Goal: Task Accomplishment & Management: Manage account settings

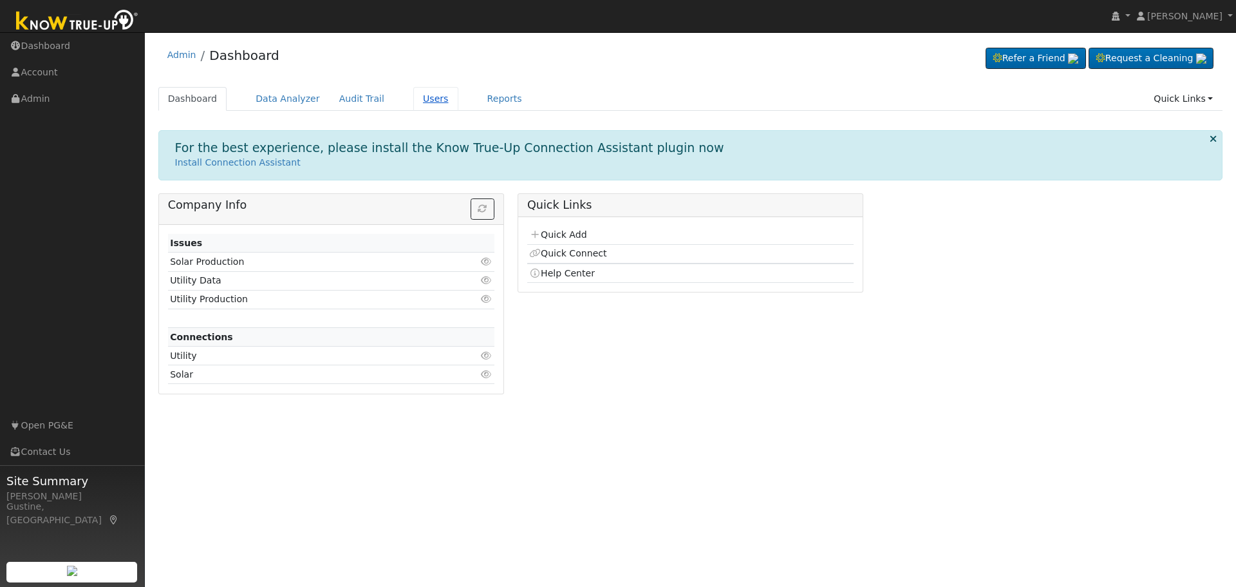
click at [413, 100] on link "Users" at bounding box center [435, 99] width 45 height 24
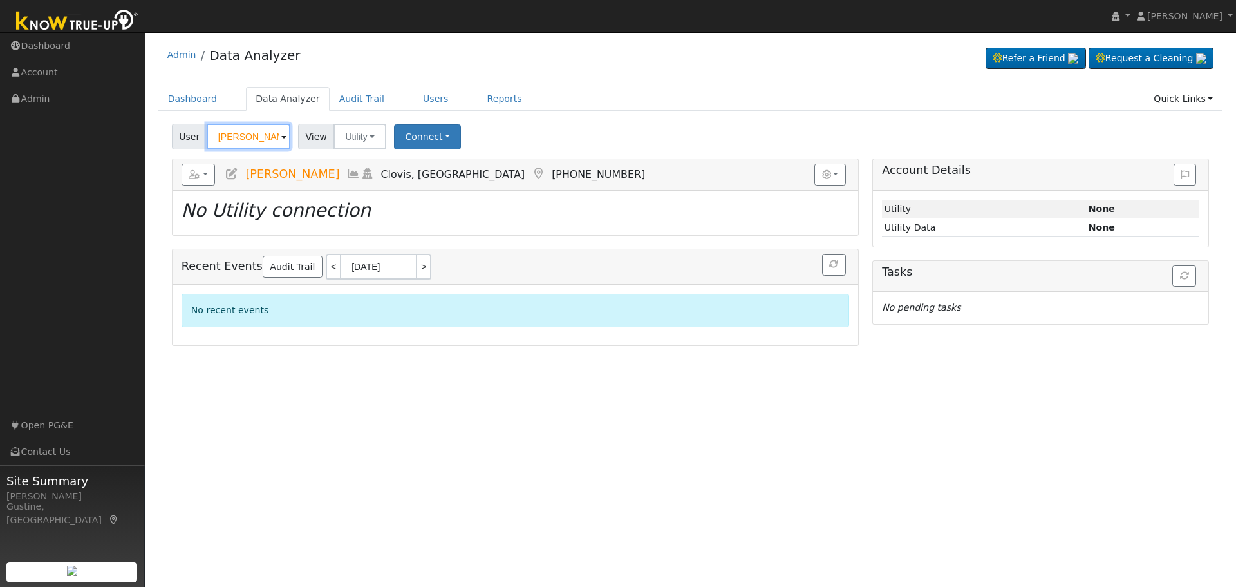
click at [252, 137] on input "[PERSON_NAME]" at bounding box center [249, 137] width 84 height 26
paste input "[PERSON_NAME] & [PERSON_NAME]"
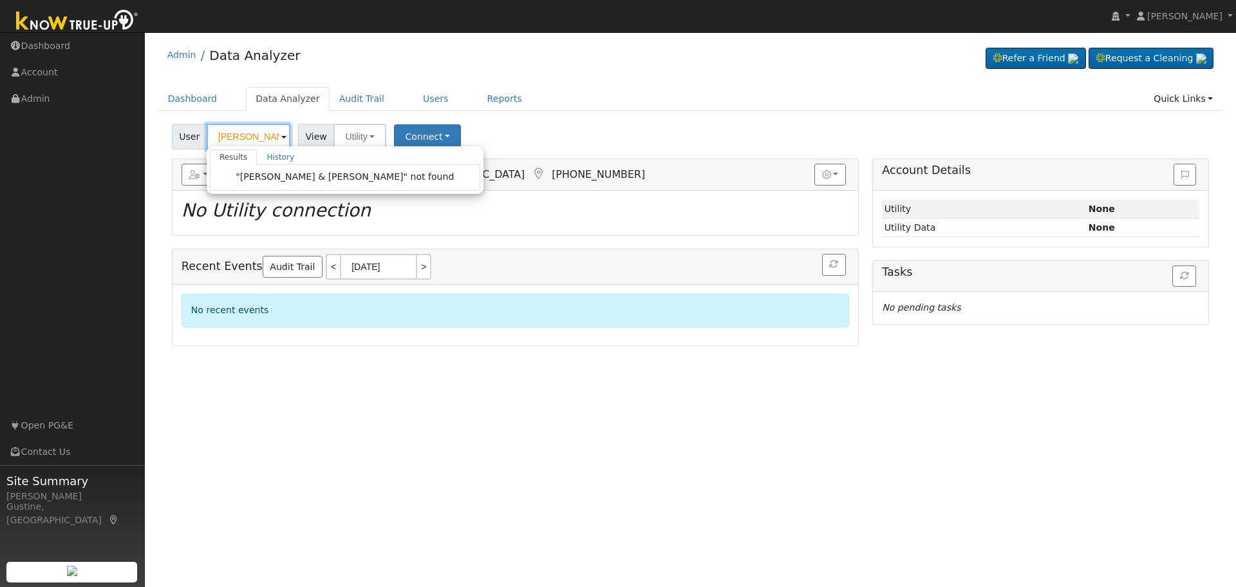
drag, startPoint x: 237, startPoint y: 137, endPoint x: 41, endPoint y: 145, distance: 195.9
click at [41, 145] on div "[PERSON_NAME] [PERSON_NAME] Profile My Company Help Center Terms Of Service See…" at bounding box center [618, 309] width 1236 height 554
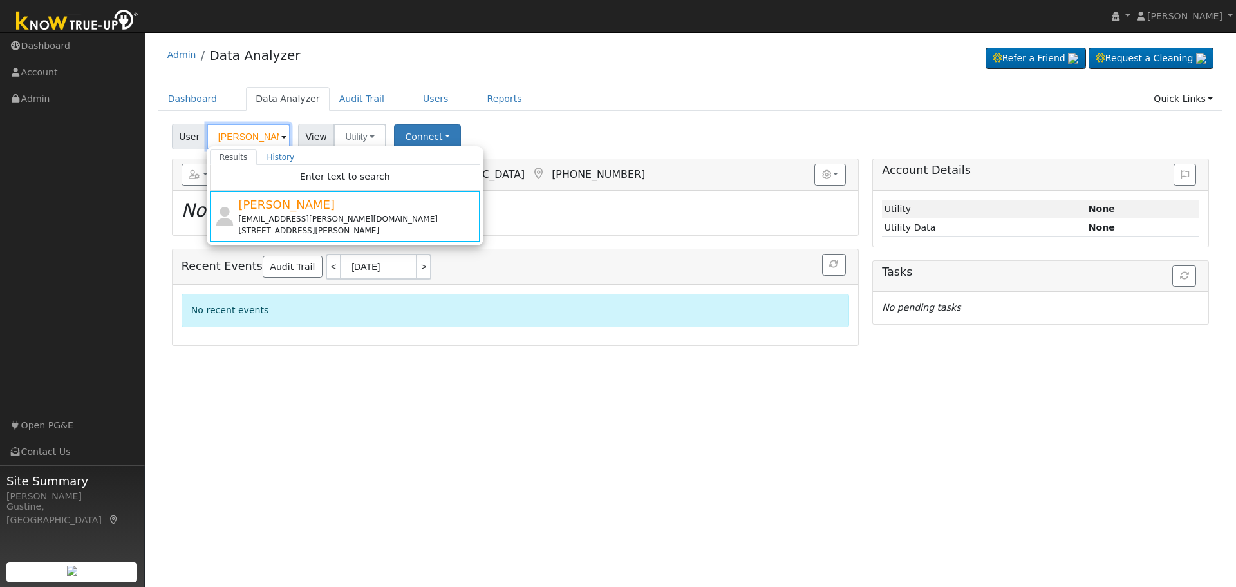
click at [229, 138] on input "[PERSON_NAME]" at bounding box center [249, 137] width 84 height 26
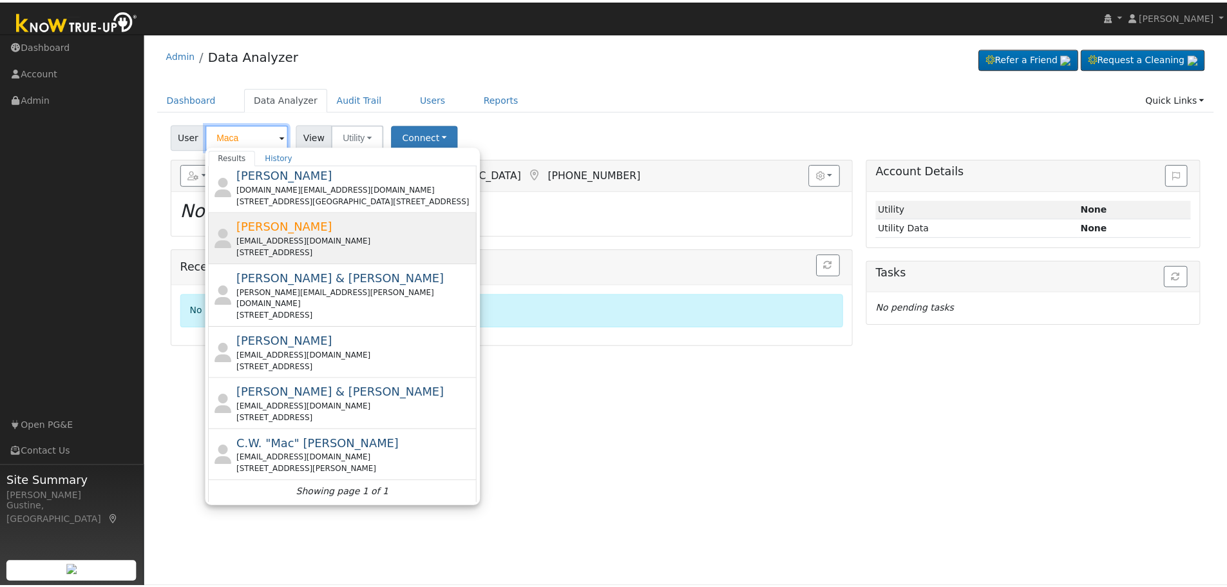
scroll to position [160, 0]
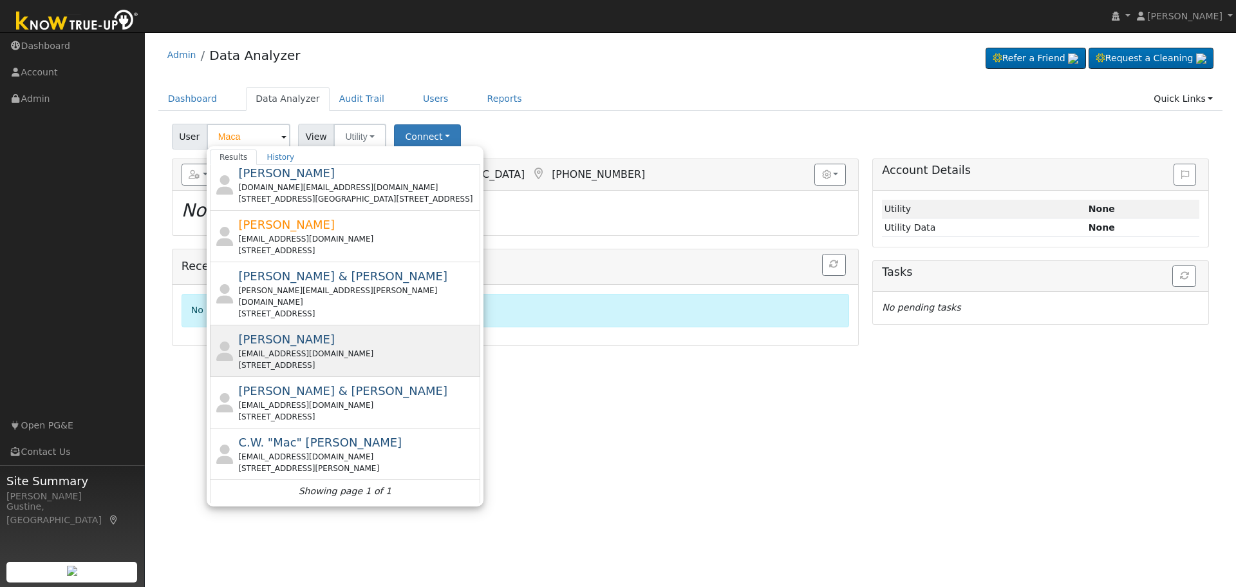
click at [356, 359] on div "[STREET_ADDRESS]" at bounding box center [357, 365] width 239 height 12
type input "[PERSON_NAME]"
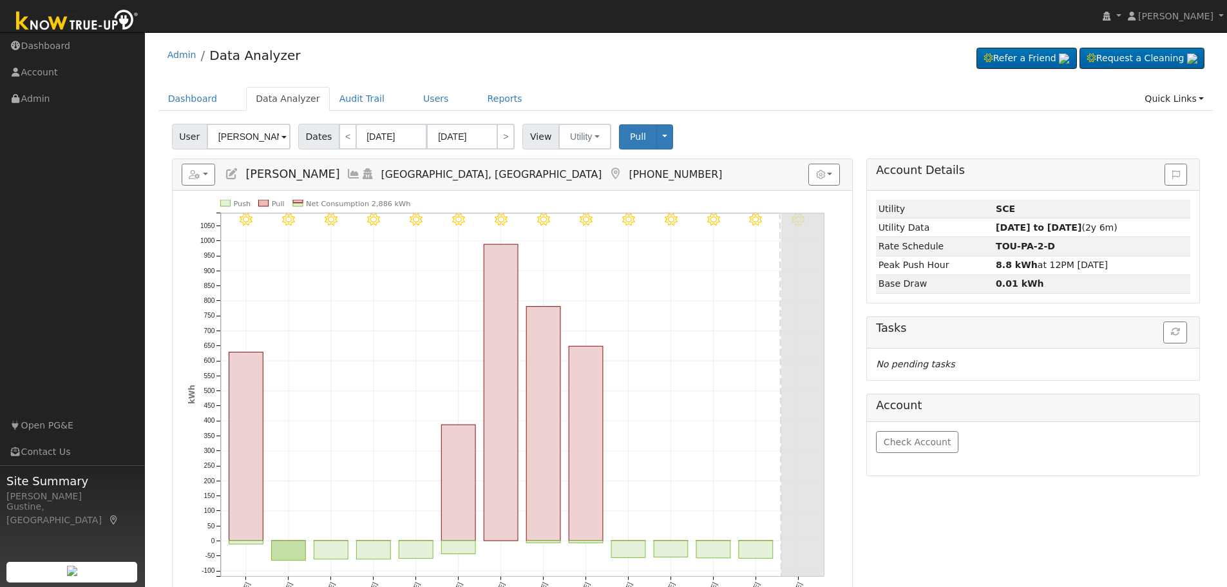
click at [929, 422] on div "Check Account" at bounding box center [1033, 448] width 332 height 53
click at [921, 451] on button "Check Account" at bounding box center [917, 442] width 82 height 22
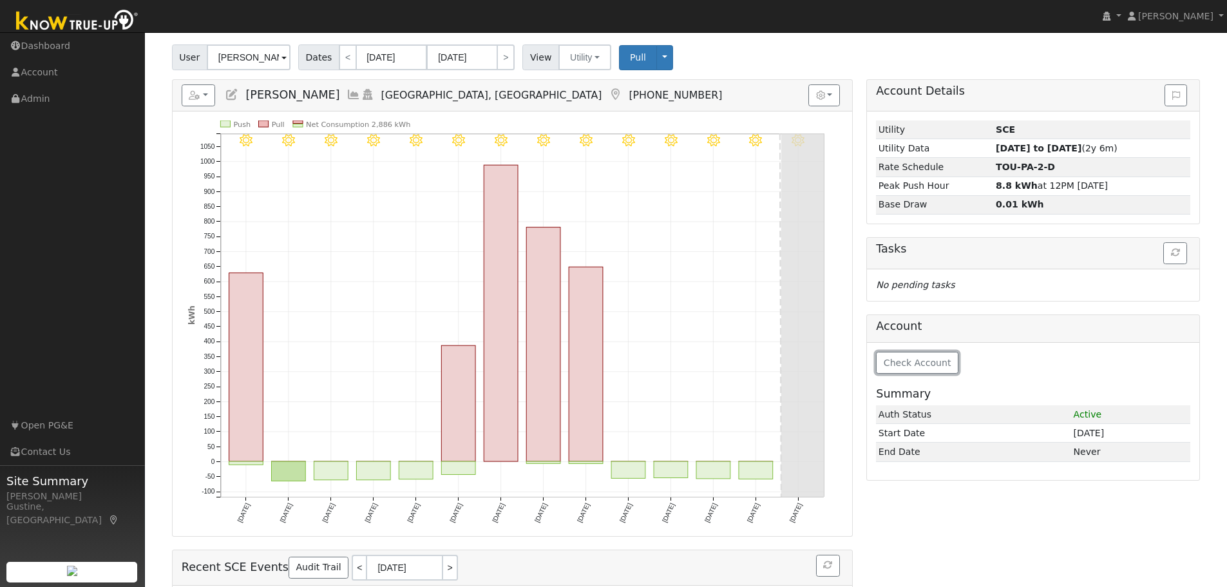
scroll to position [144, 0]
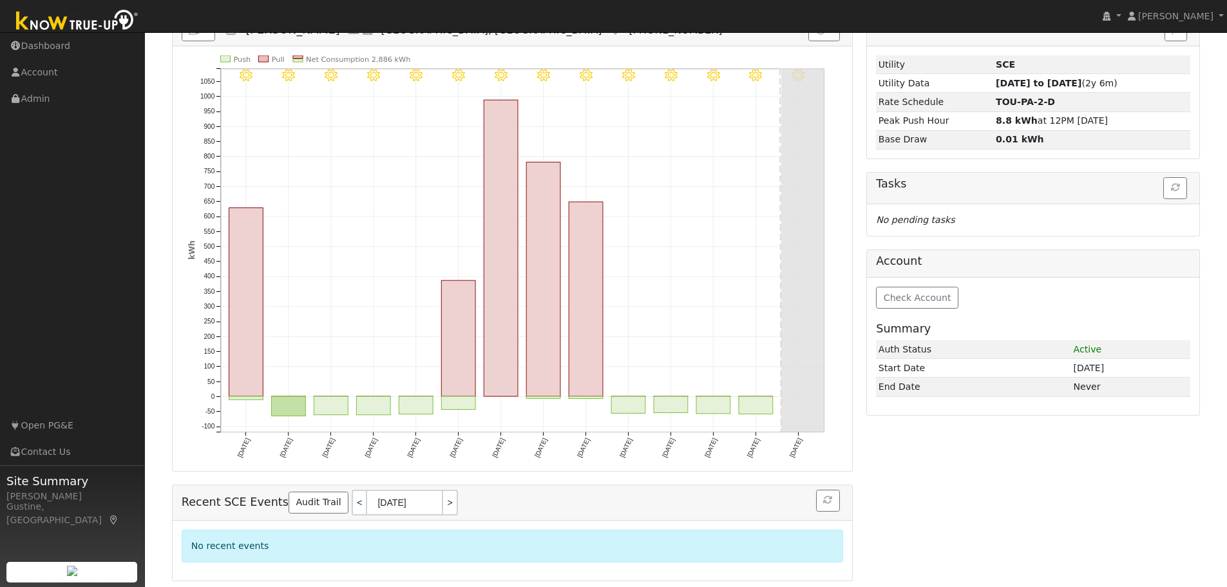
click at [894, 312] on div "Check Account Summary Auth Status Active Start Date [DATE] End Date Never" at bounding box center [1033, 346] width 332 height 137
click at [746, 410] on rect "onclick=""" at bounding box center [756, 404] width 34 height 17
type input "[DATE]"
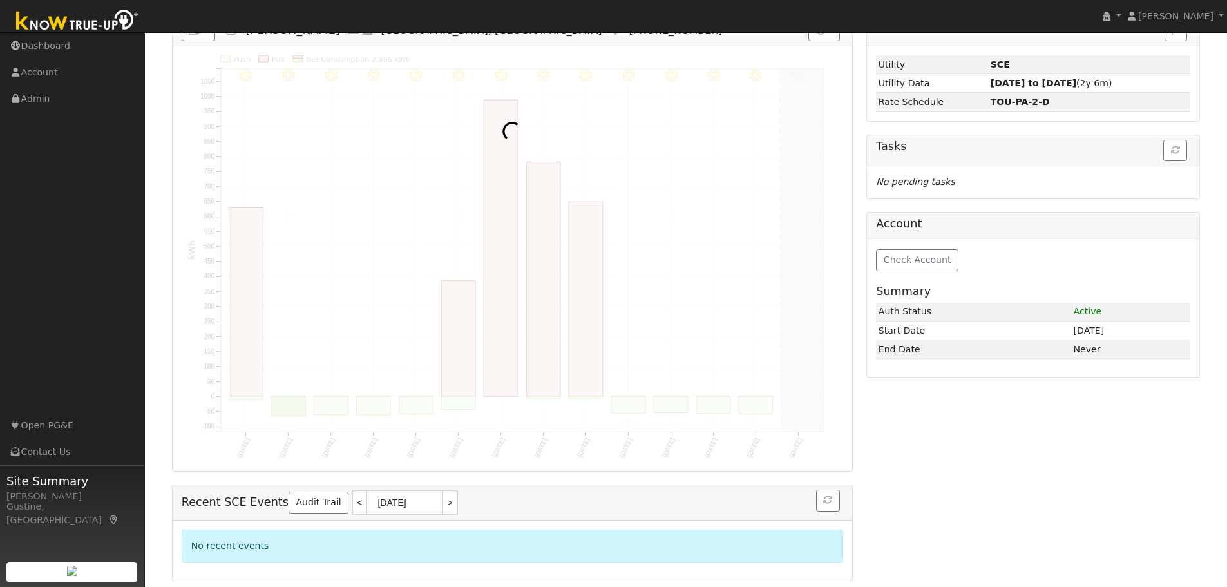
scroll to position [0, 0]
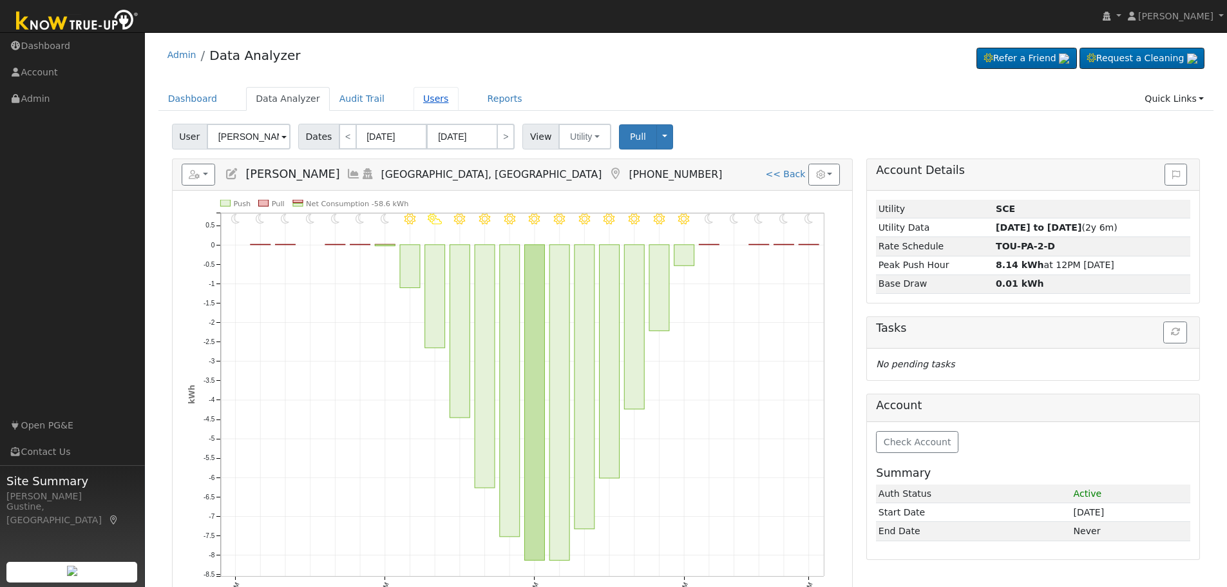
click at [413, 93] on link "Users" at bounding box center [435, 99] width 45 height 24
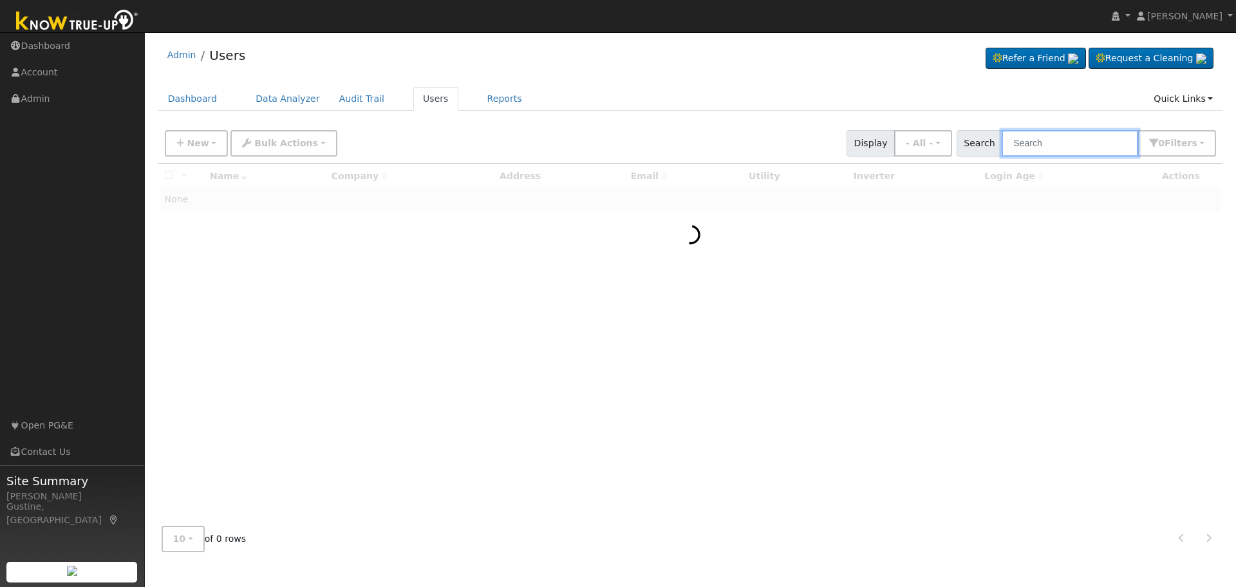
click at [1111, 149] on input "text" at bounding box center [1070, 143] width 137 height 26
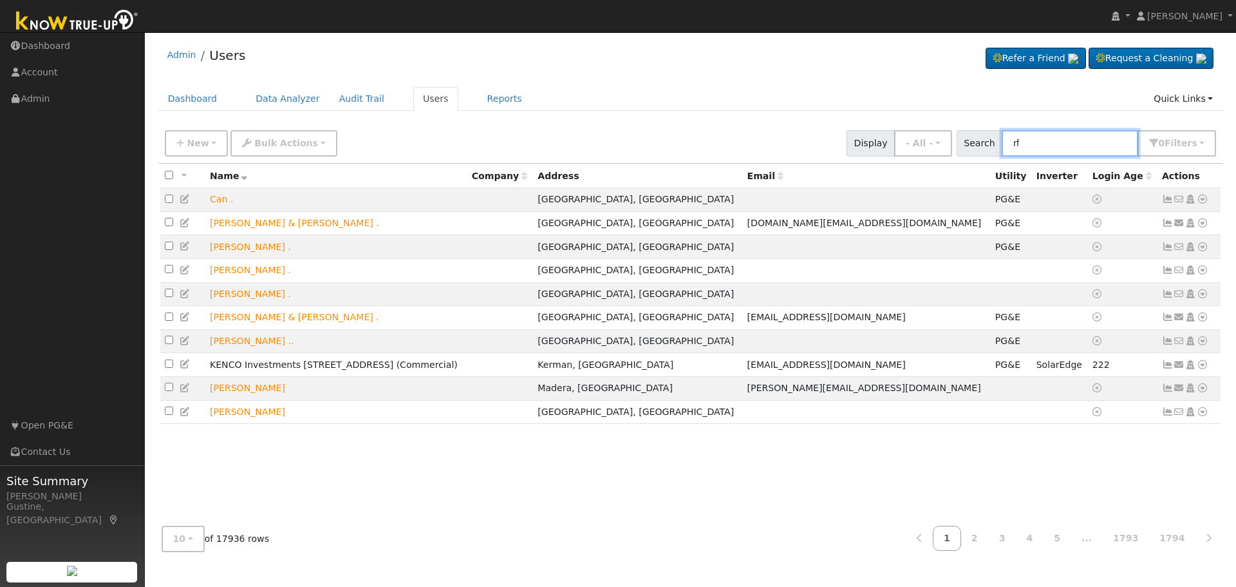
type input "r"
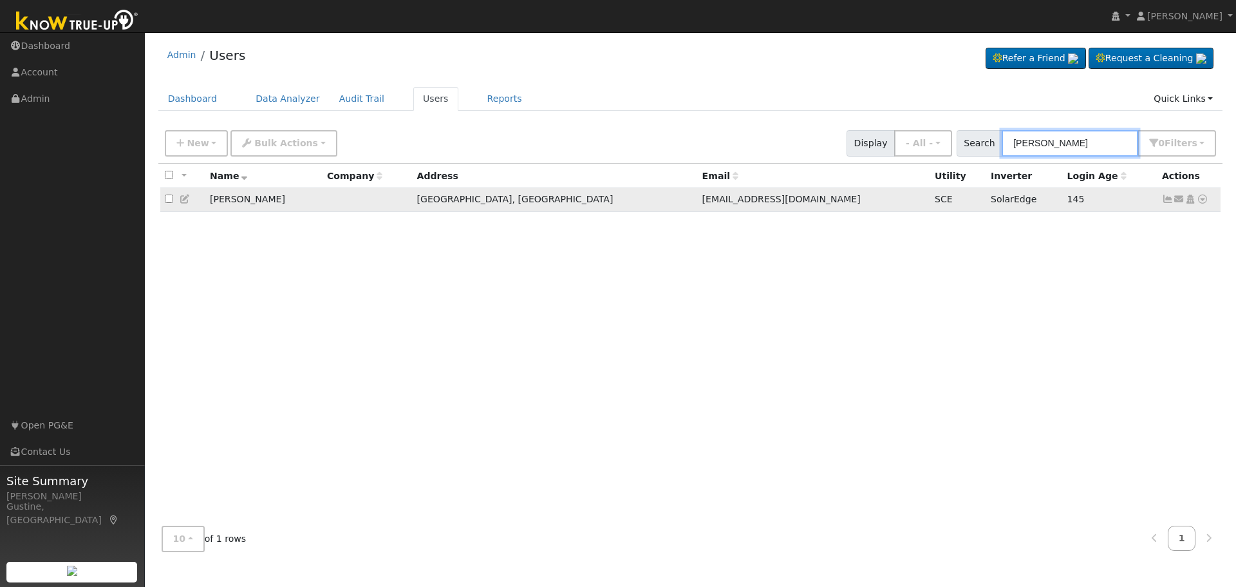
type input "[PERSON_NAME]"
click at [1167, 198] on icon at bounding box center [1168, 198] width 12 height 9
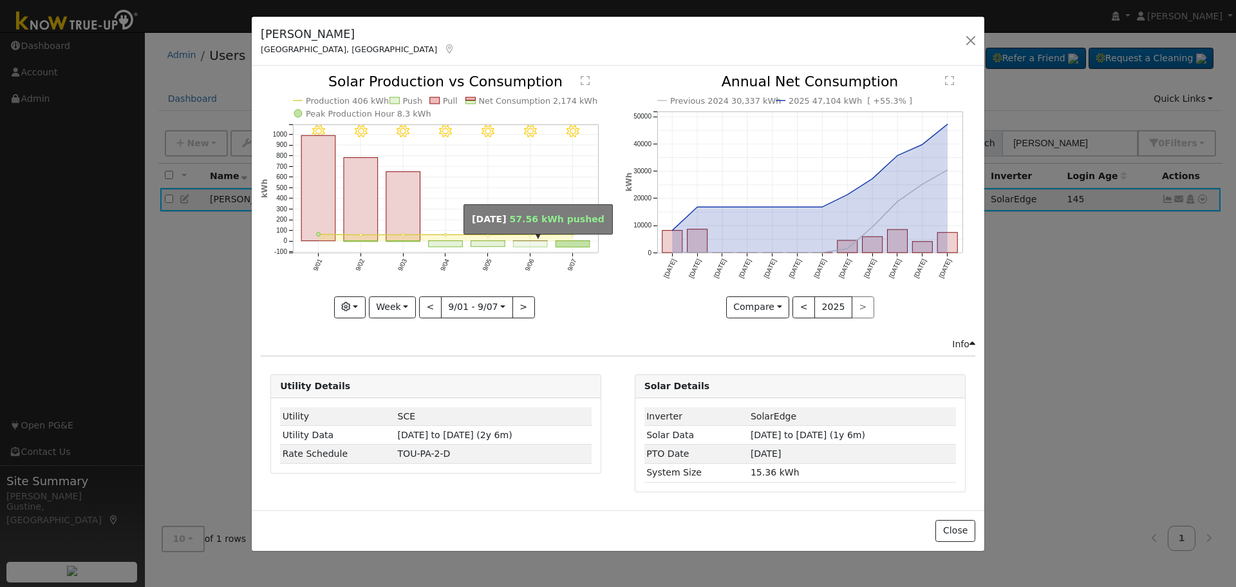
click at [521, 241] on rect "onclick=""" at bounding box center [531, 244] width 34 height 6
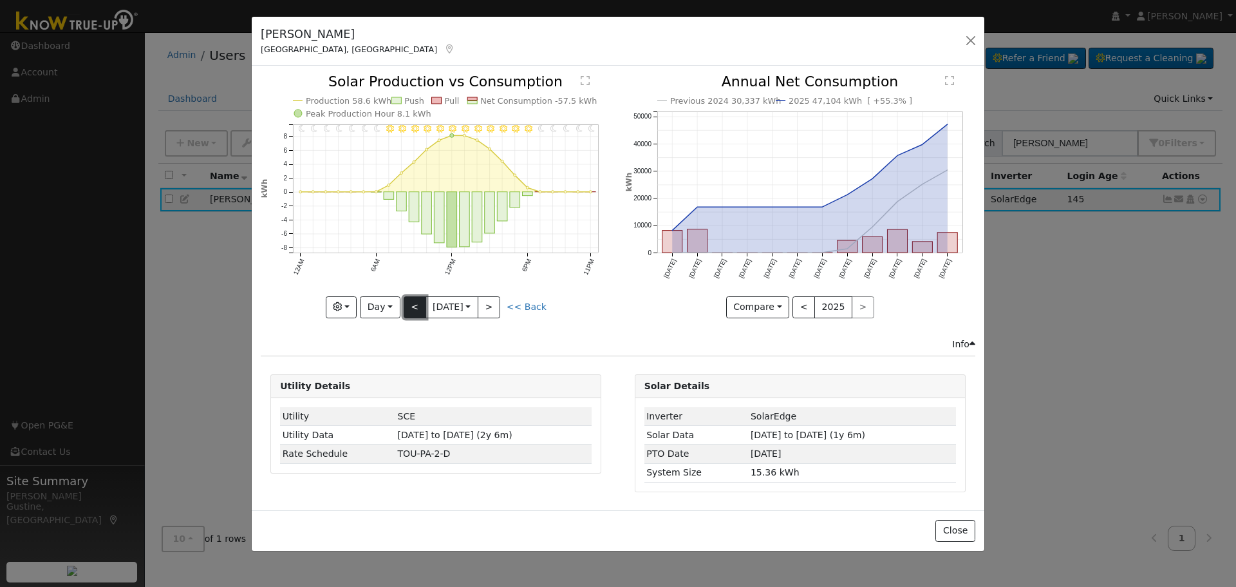
click at [408, 298] on button "<" at bounding box center [415, 307] width 23 height 22
click at [411, 308] on button "<" at bounding box center [415, 307] width 23 height 22
click at [410, 309] on button "<" at bounding box center [415, 307] width 23 height 22
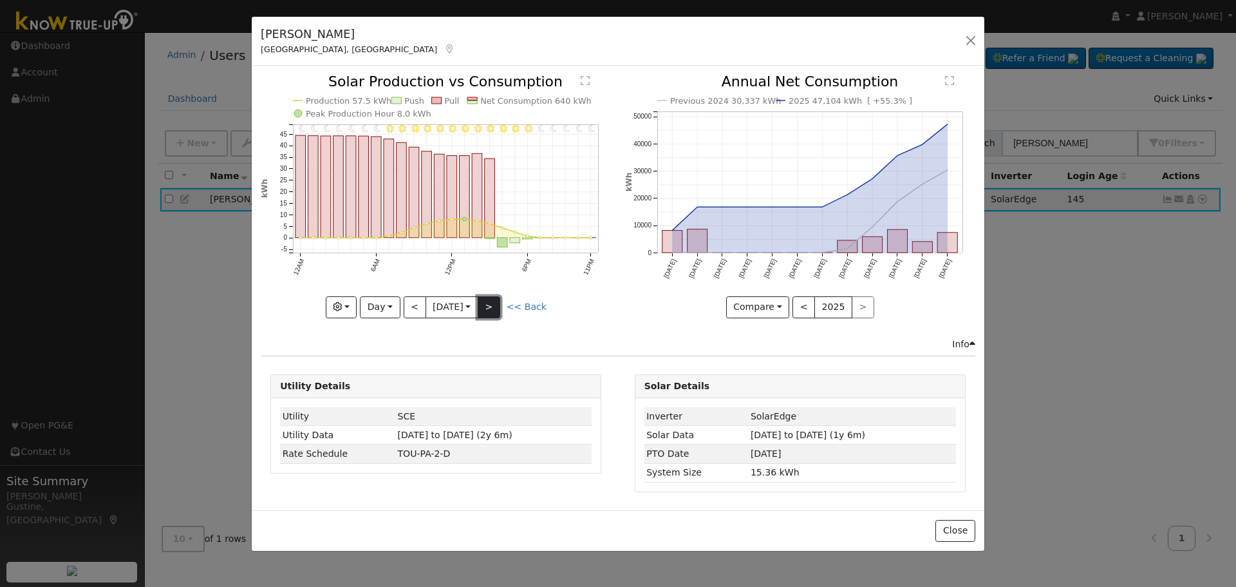
click at [492, 296] on button ">" at bounding box center [489, 307] width 23 height 22
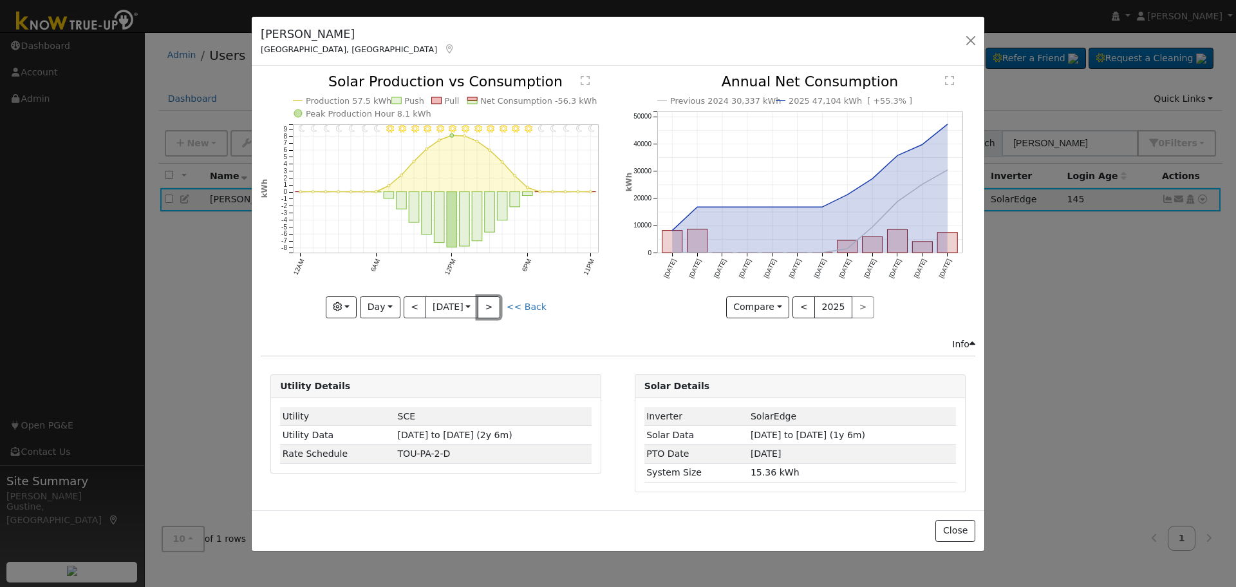
click at [492, 296] on button ">" at bounding box center [489, 307] width 23 height 22
click at [491, 296] on button ">" at bounding box center [489, 307] width 23 height 22
click at [484, 290] on icon "11PM - Clear 10PM - Clear 9PM - Clear 8PM - Clear 7PM - Clear 6PM - Clear 5PM -…" at bounding box center [436, 195] width 350 height 241
click at [491, 296] on button ">" at bounding box center [489, 307] width 23 height 22
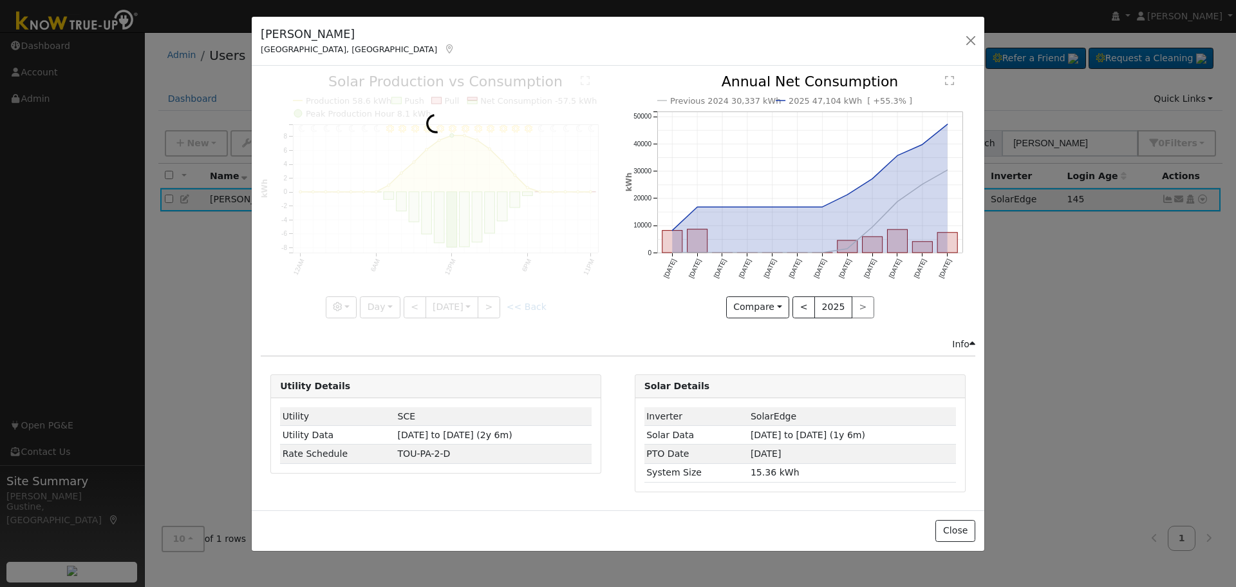
click at [491, 297] on div at bounding box center [436, 196] width 350 height 243
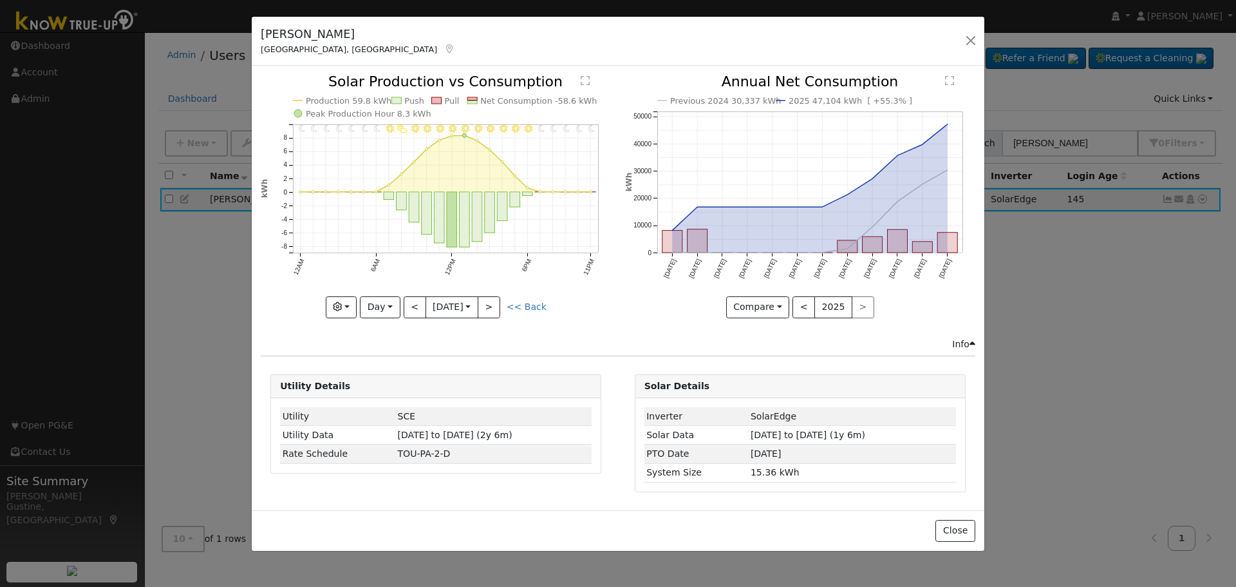
click at [491, 297] on div at bounding box center [436, 196] width 350 height 243
click at [491, 298] on button ">" at bounding box center [489, 307] width 23 height 22
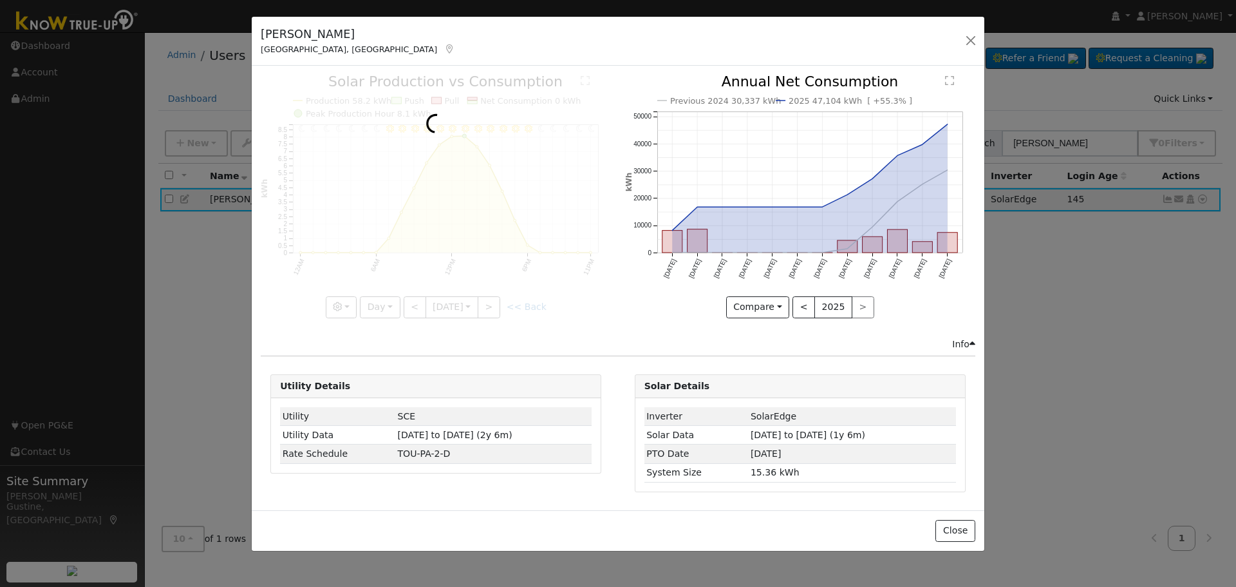
click at [491, 298] on div at bounding box center [436, 196] width 350 height 243
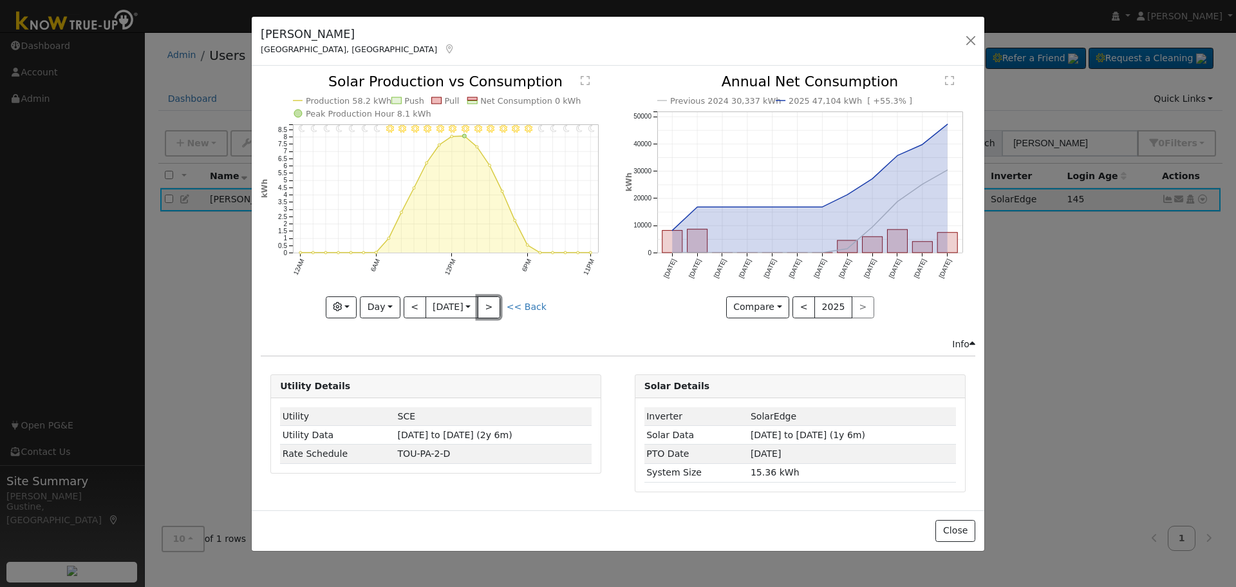
click at [491, 298] on button ">" at bounding box center [489, 307] width 23 height 22
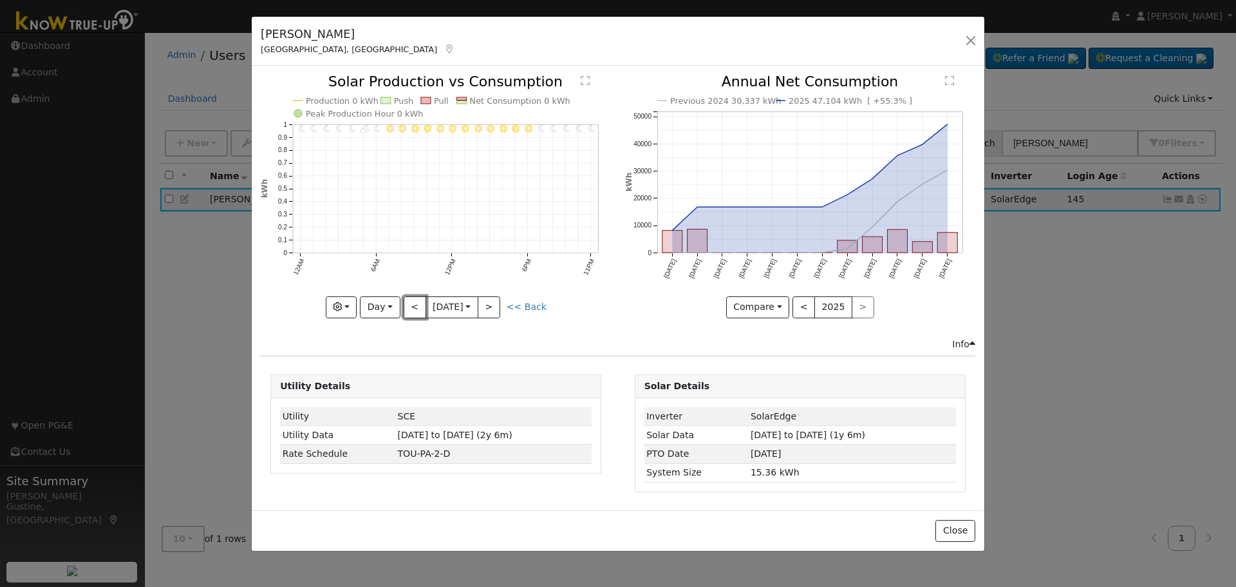
click at [404, 305] on button "<" at bounding box center [415, 307] width 23 height 22
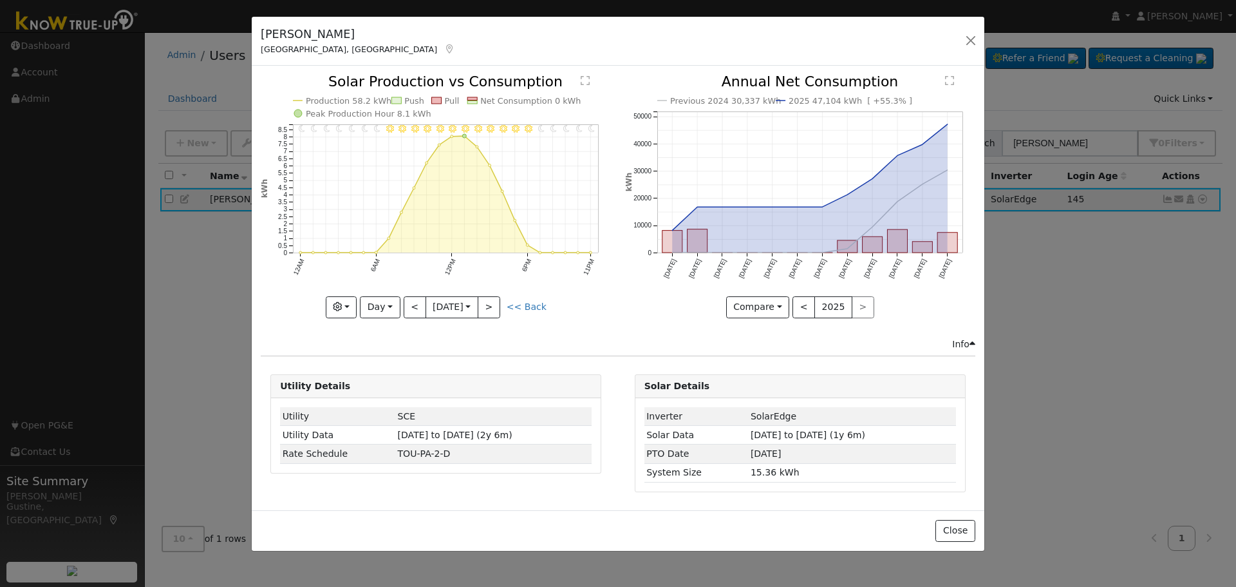
click at [404, 305] on div at bounding box center [436, 196] width 350 height 243
click at [406, 305] on div at bounding box center [436, 196] width 350 height 243
click at [406, 305] on button "<" at bounding box center [415, 307] width 23 height 22
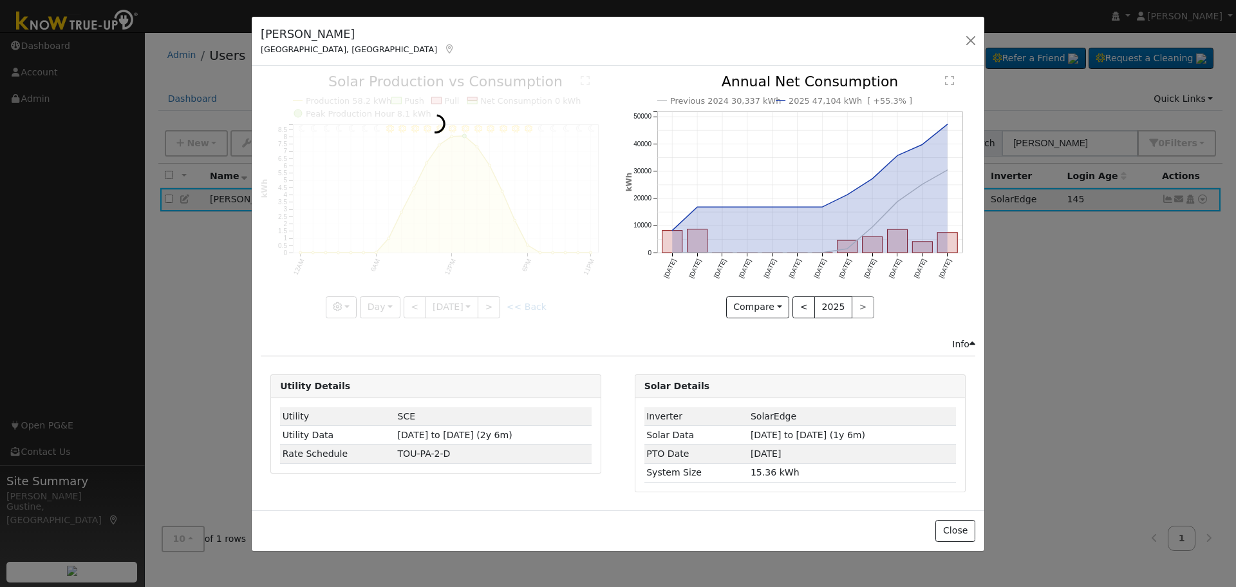
click at [406, 305] on div at bounding box center [436, 196] width 350 height 243
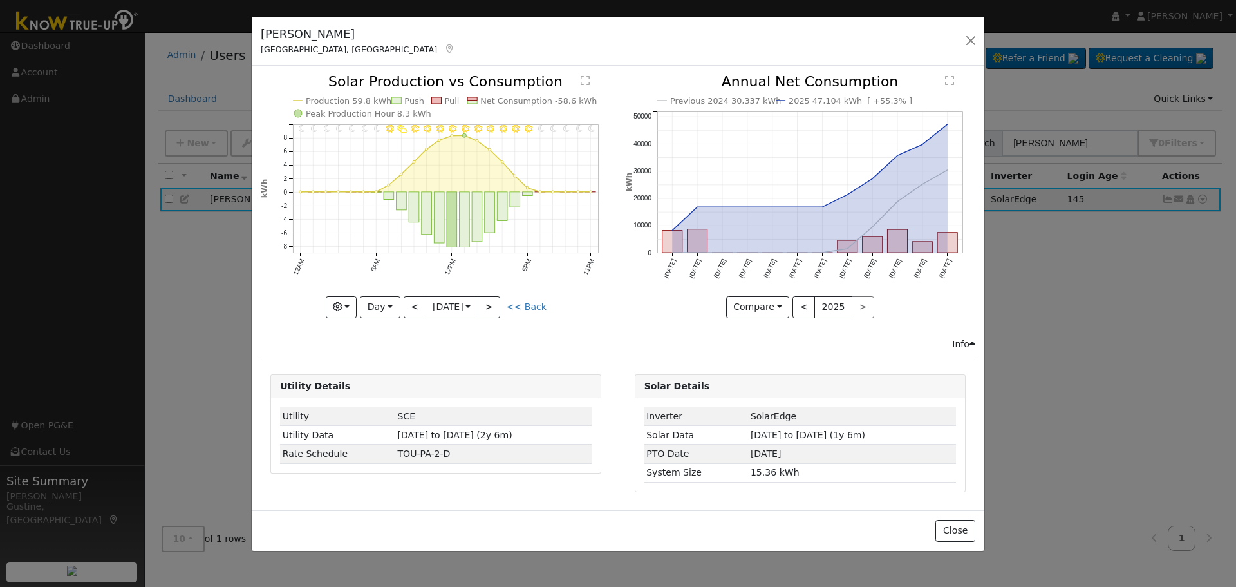
click at [406, 305] on div "11PM - Clear 10PM - Clear 9PM - Clear 8PM - Clear 7PM - Clear 6PM - Clear 5PM -…" at bounding box center [436, 196] width 350 height 243
click at [406, 305] on button "<" at bounding box center [415, 307] width 23 height 22
type input "2025-09-06"
click at [969, 39] on button "button" at bounding box center [971, 41] width 18 height 18
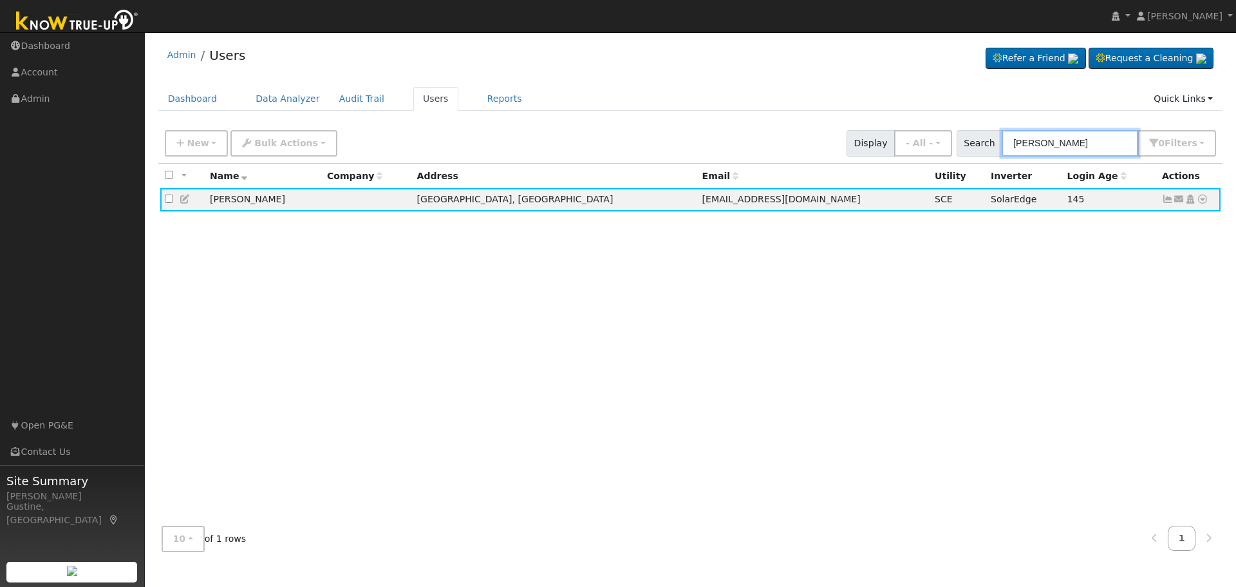
drag, startPoint x: 1084, startPoint y: 137, endPoint x: 646, endPoint y: 115, distance: 438.4
click at [714, 124] on div "New Add User Quick Add Quick Connect Quick Convert Lead Bulk Actions Send Email…" at bounding box center [690, 143] width 1065 height 39
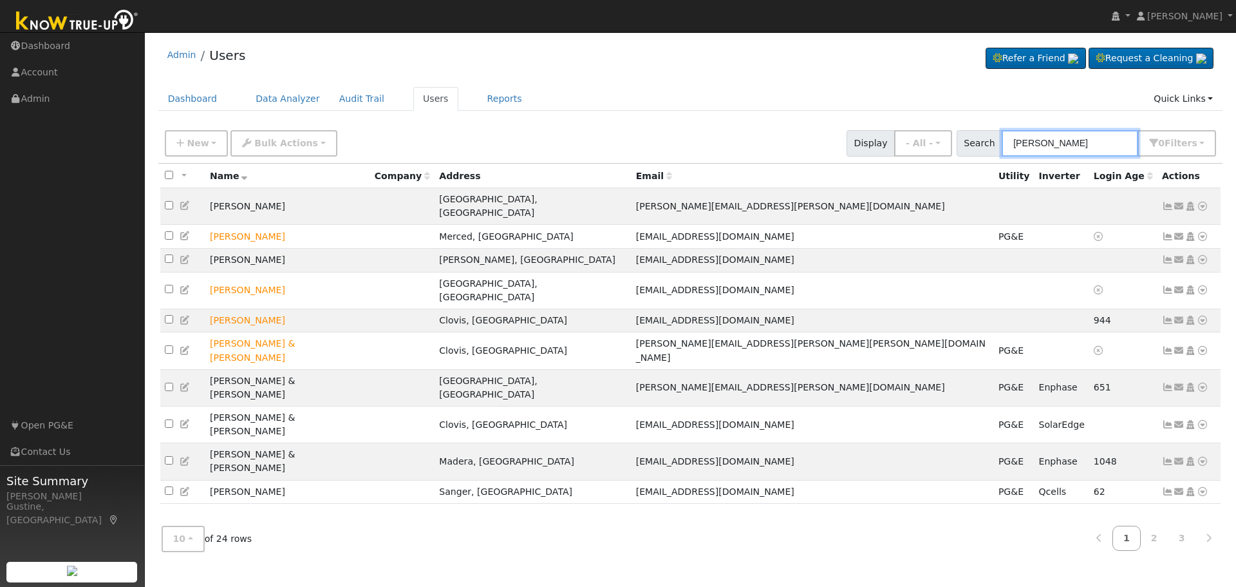
click at [1077, 149] on input "jeff w" at bounding box center [1070, 143] width 137 height 26
type input "jeff will"
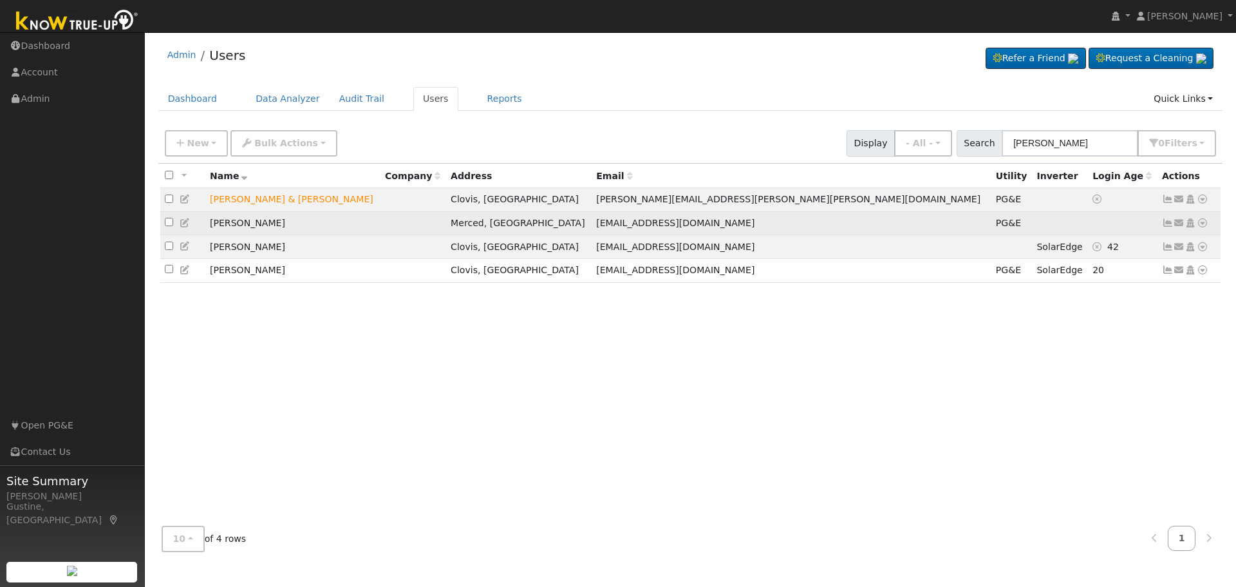
click at [1165, 224] on icon at bounding box center [1168, 222] width 12 height 9
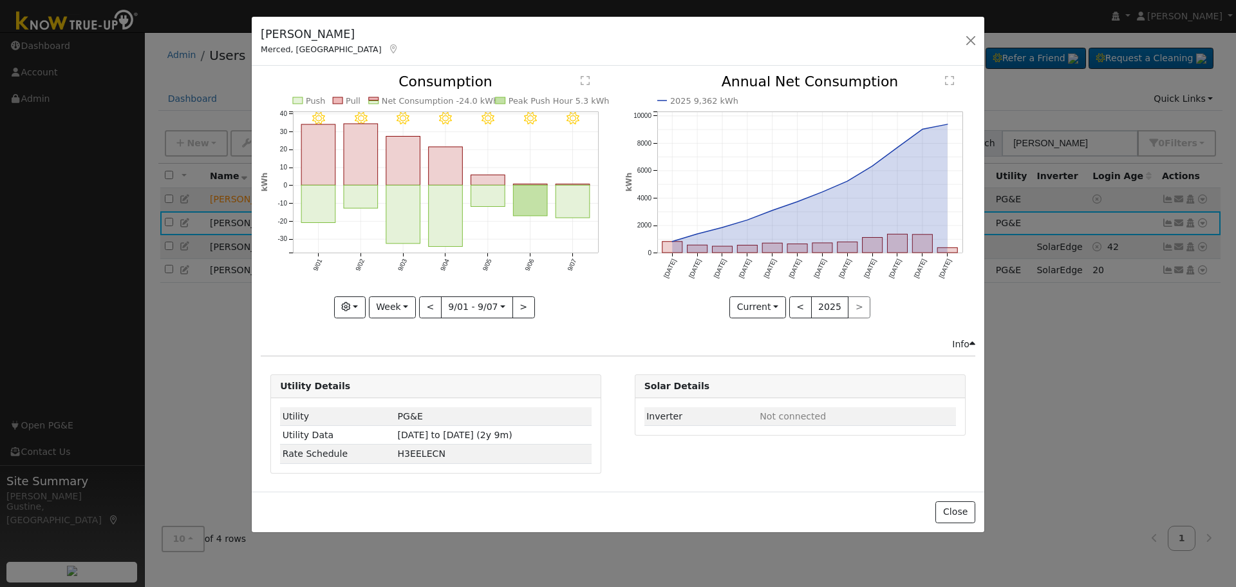
click at [566, 220] on icon "9/07 - Clear 9/06 - Clear 9/05 - Clear 9/04 - Clear 9/03 - Clear 9/02 - Clear 9…" at bounding box center [436, 192] width 350 height 235
click at [575, 203] on rect "onclick=""" at bounding box center [573, 201] width 34 height 33
type input "2025-09-07"
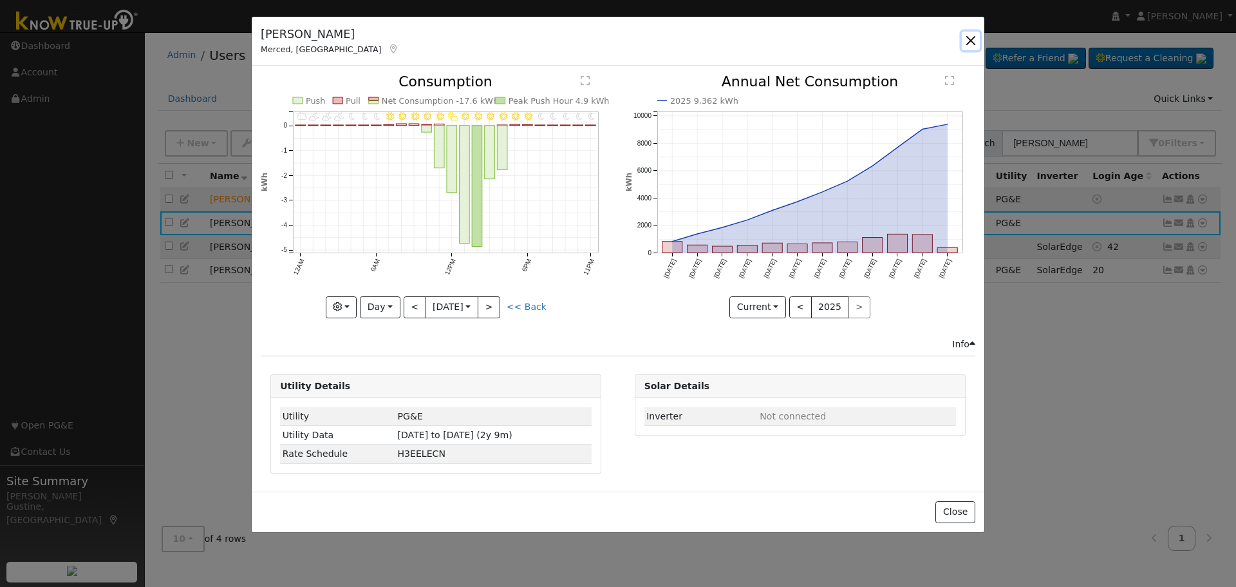
click at [968, 39] on button "button" at bounding box center [971, 41] width 18 height 18
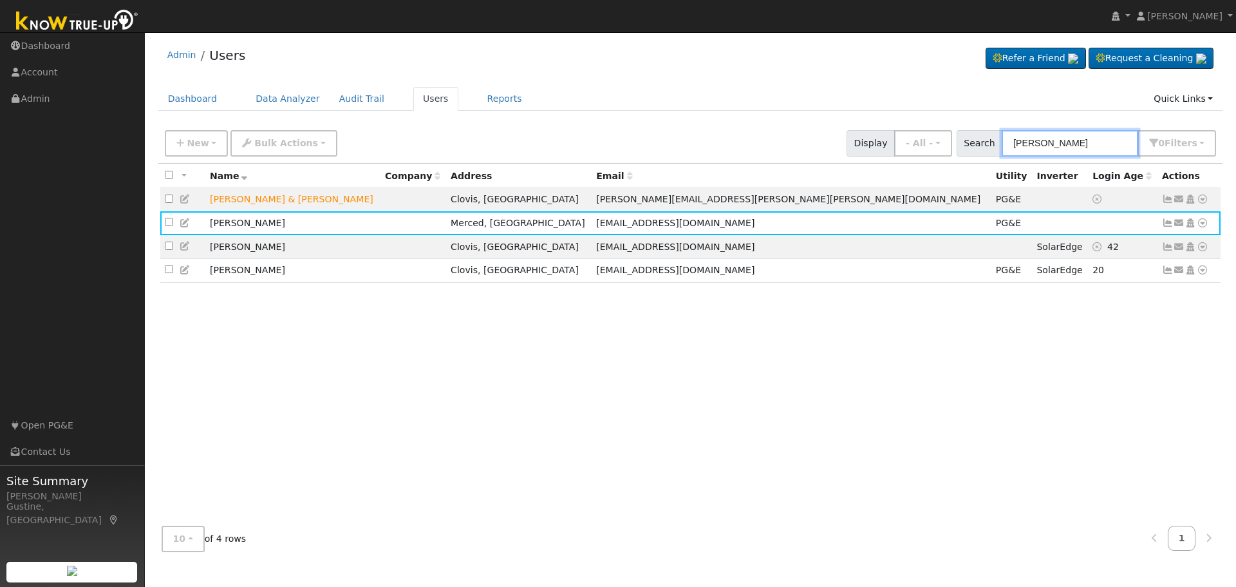
drag, startPoint x: 1055, startPoint y: 145, endPoint x: 577, endPoint y: 98, distance: 480.1
click at [664, 95] on div "Admin Users Refer a Friend Request a Cleaning" at bounding box center [690, 300] width 1079 height 523
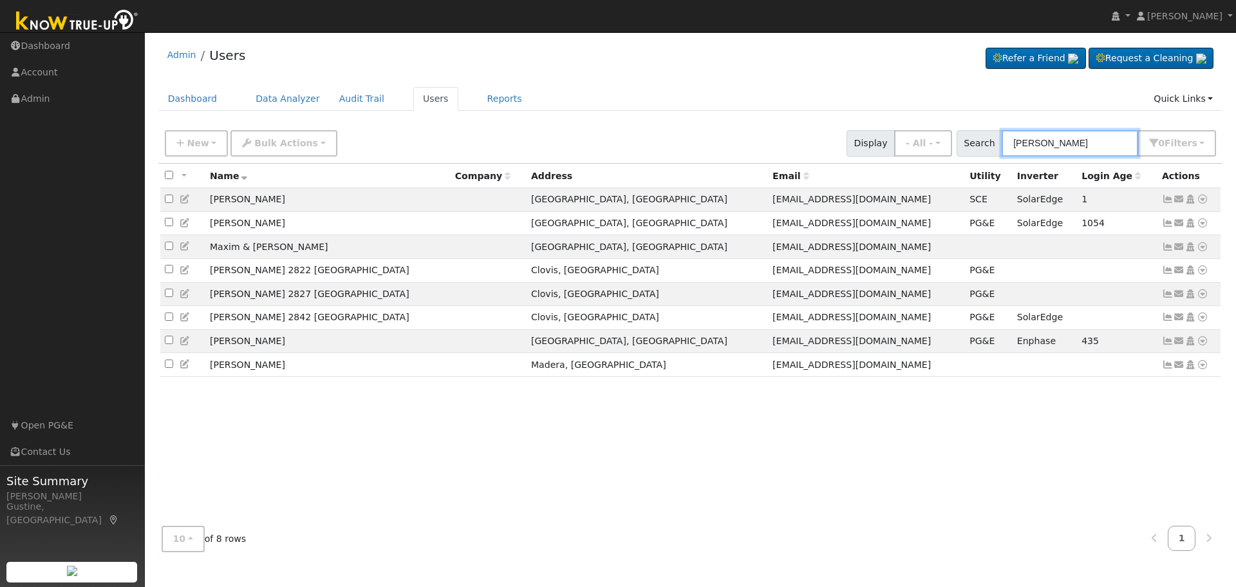
click at [1068, 152] on input "myrna" at bounding box center [1070, 143] width 137 height 26
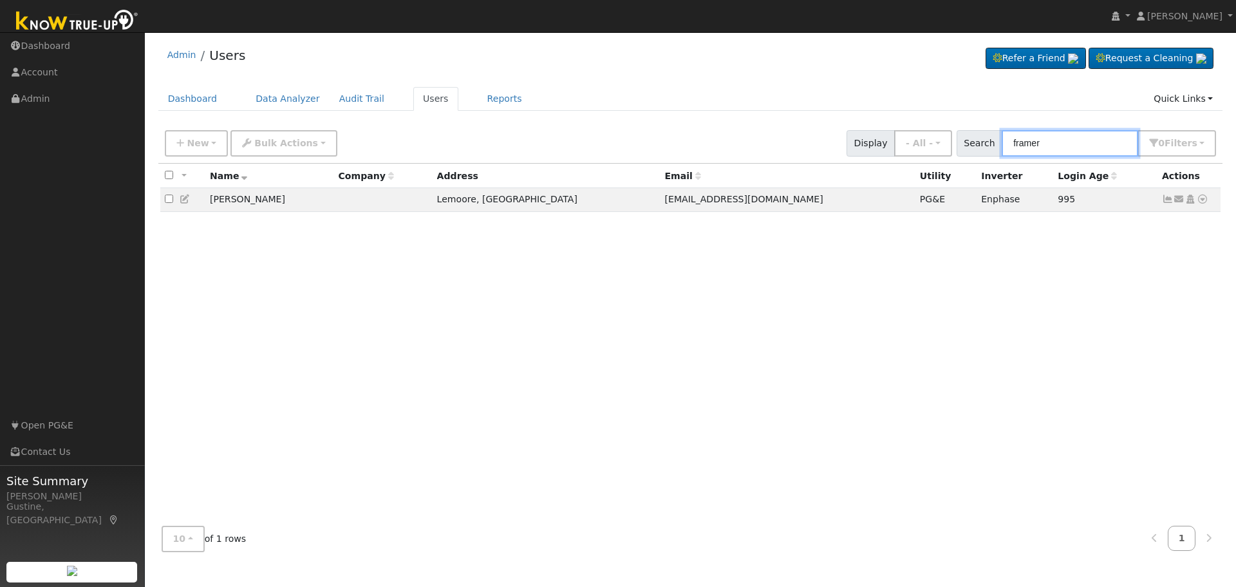
drag, startPoint x: 1017, startPoint y: 157, endPoint x: 874, endPoint y: 165, distance: 143.2
click at [874, 165] on div "New Add User Quick Add Quick Connect Quick Convert Lead Bulk Actions Send Email…" at bounding box center [690, 343] width 1065 height 438
type input "kramer"
